Goal: Task Accomplishment & Management: Use online tool/utility

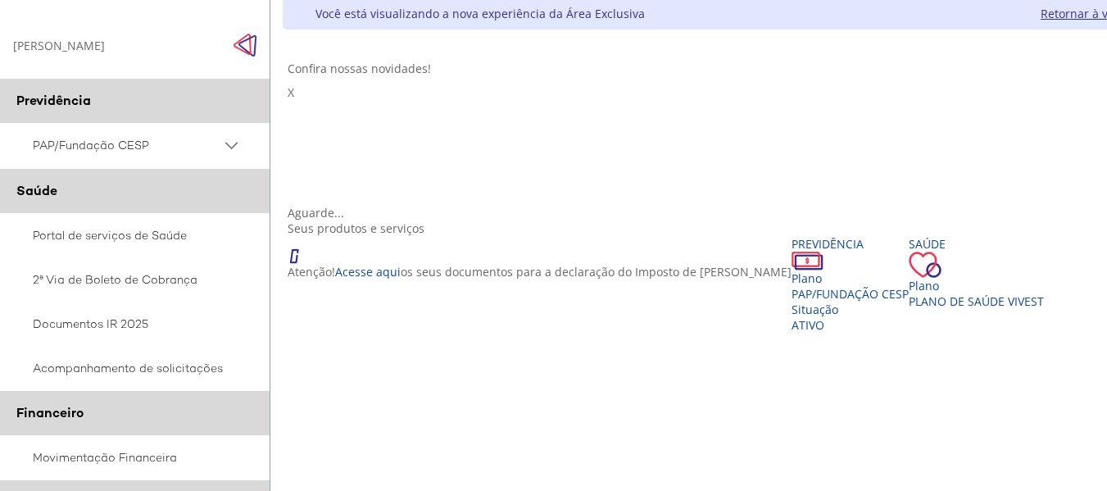
scroll to position [439, 0]
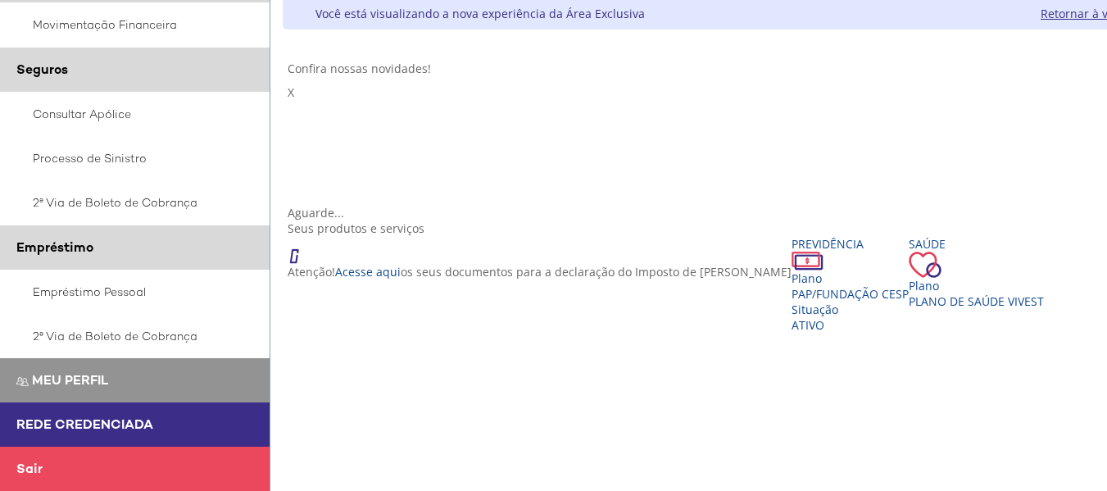
click at [73, 295] on link "Empréstimo Pessoal" at bounding box center [135, 292] width 270 height 44
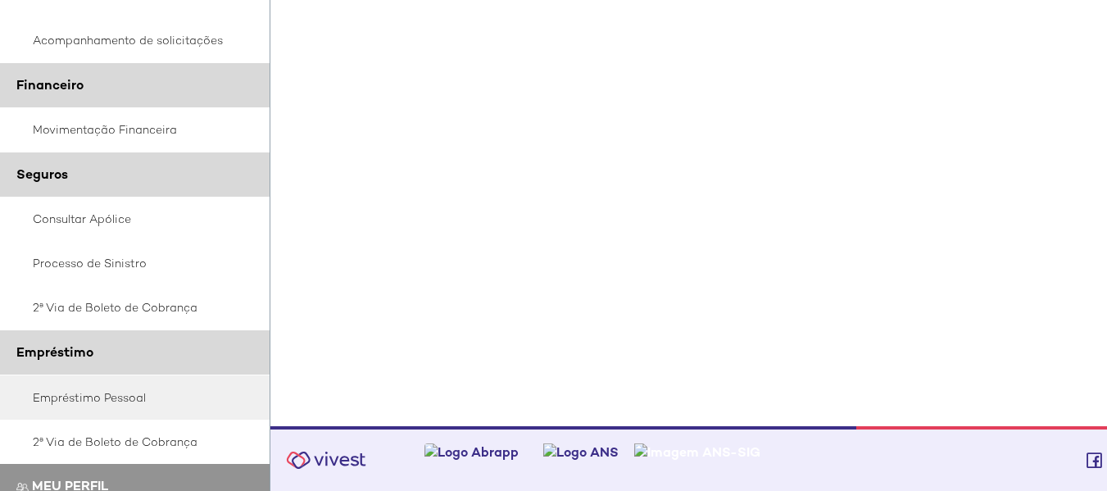
scroll to position [410, 0]
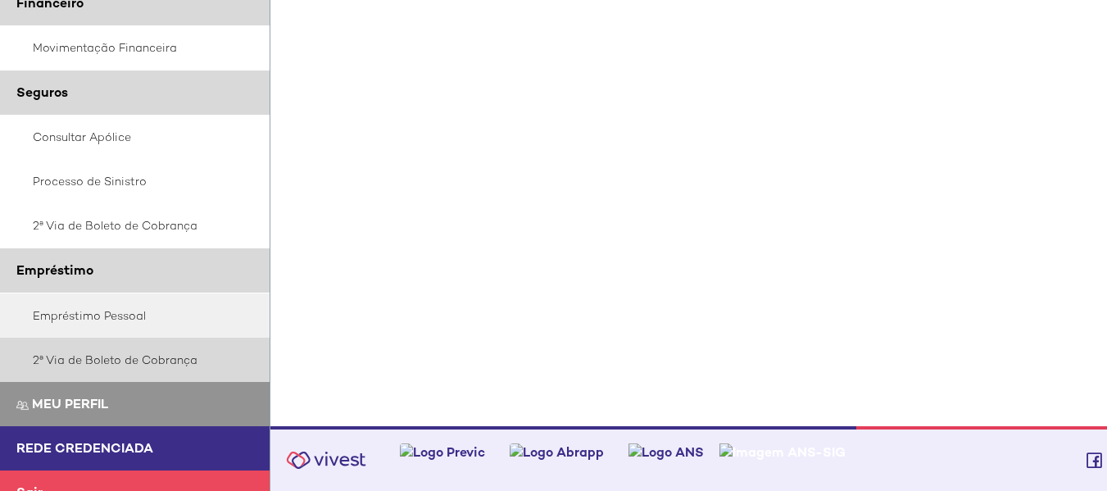
click at [138, 380] on link "2ª Via de Boleto de Cobrança" at bounding box center [135, 360] width 270 height 44
click at [134, 361] on link "2ª Via de Boleto de Cobrança" at bounding box center [135, 360] width 270 height 44
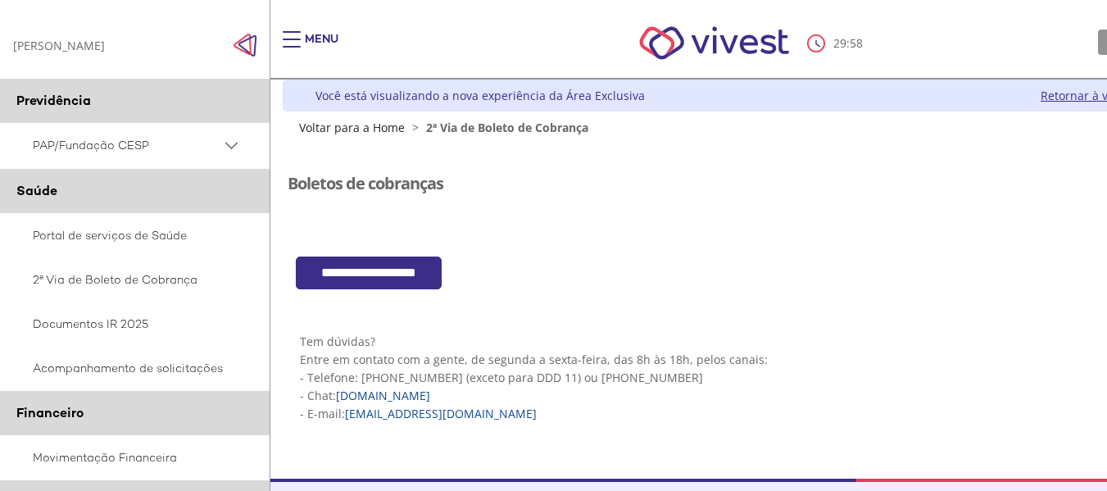
click at [403, 262] on input "**********" at bounding box center [369, 273] width 146 height 34
